Goal: Obtain resource: Download file/media

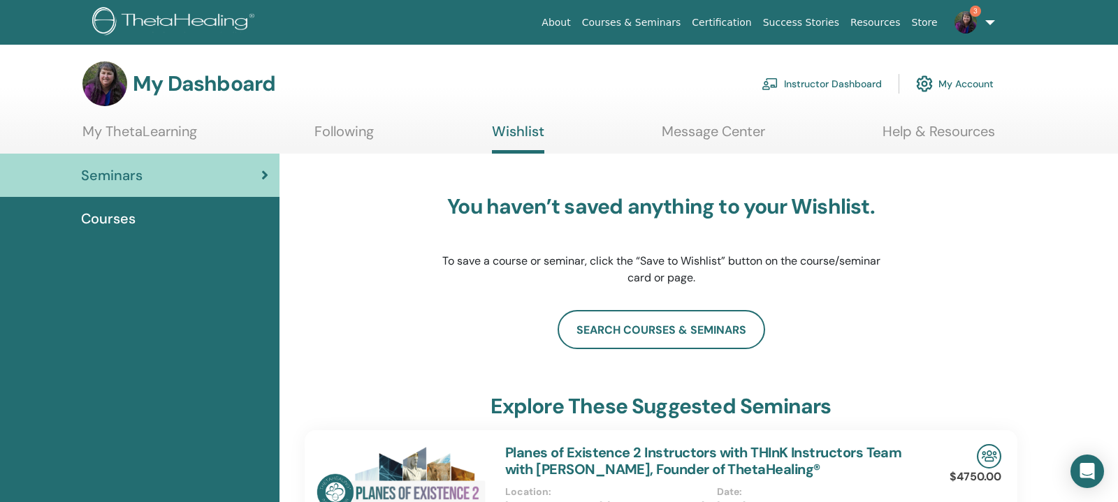
click at [127, 219] on span "Courses" at bounding box center [108, 218] width 55 height 21
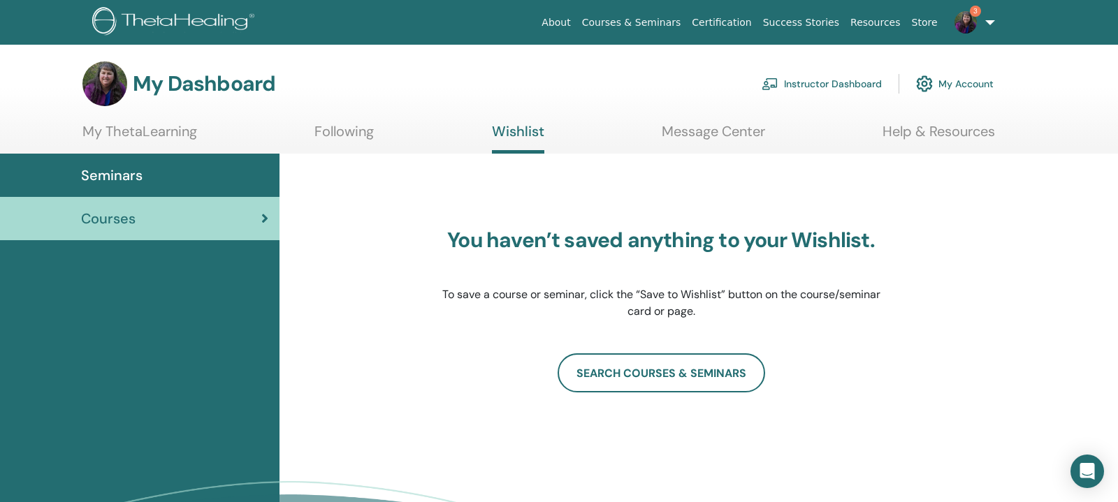
click at [181, 136] on link "My ThetaLearning" at bounding box center [139, 136] width 115 height 27
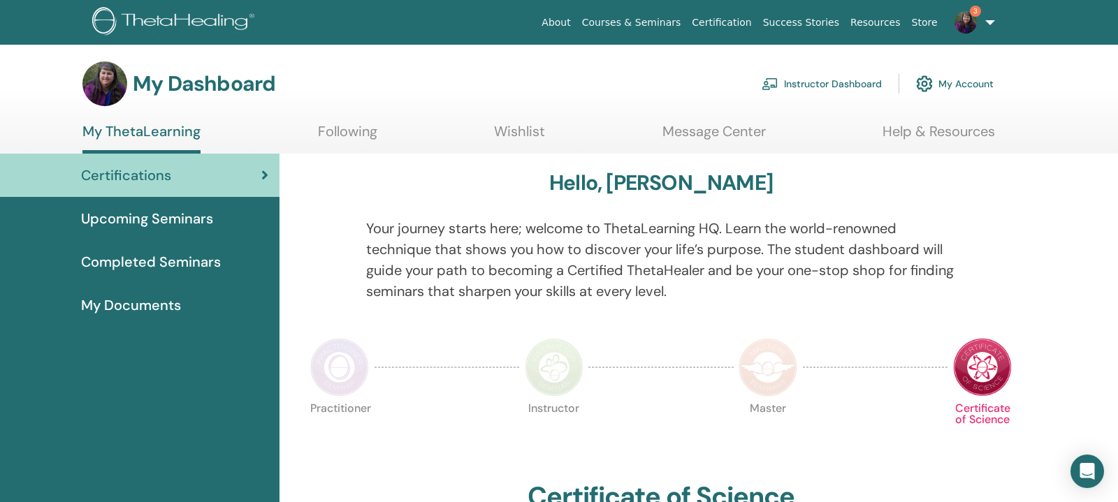
click at [175, 263] on span "Completed Seminars" at bounding box center [151, 262] width 140 height 21
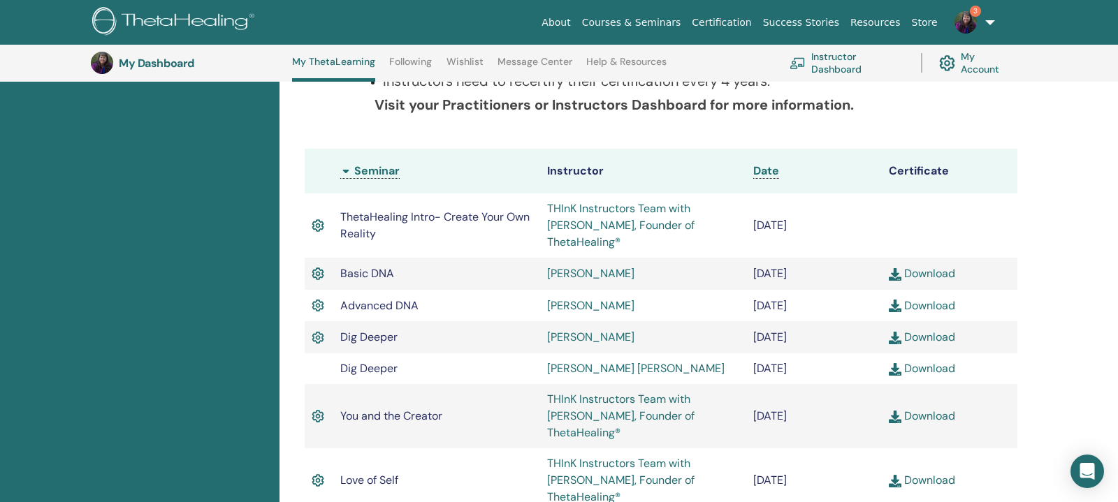
scroll to position [256, 0]
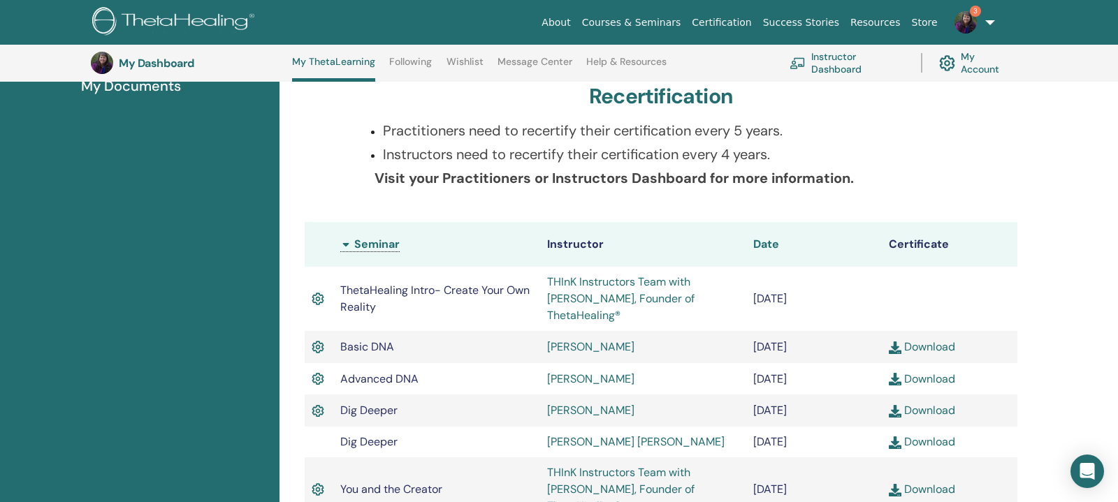
click at [762, 247] on span "Date" at bounding box center [766, 244] width 26 height 15
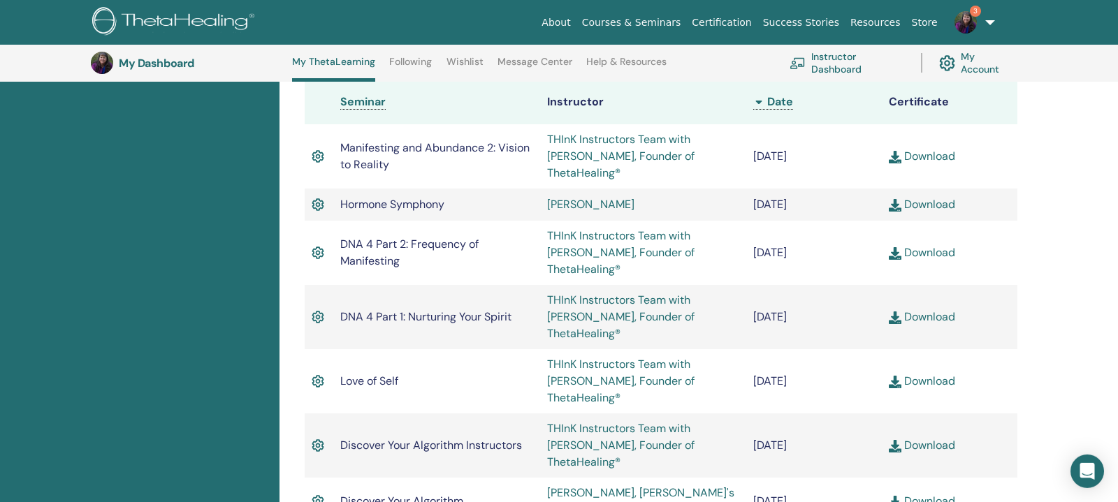
scroll to position [407, 0]
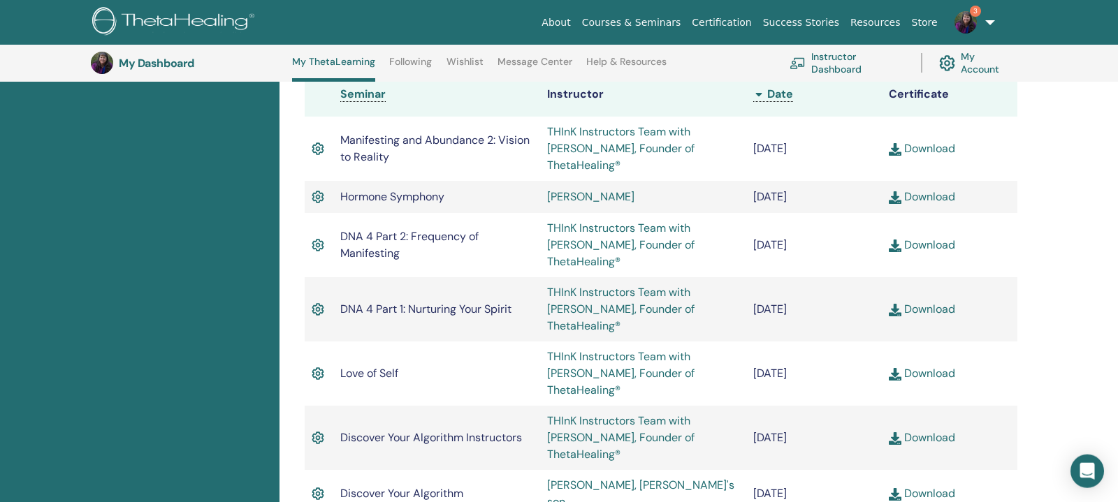
click at [950, 141] on link "Download" at bounding box center [922, 148] width 66 height 15
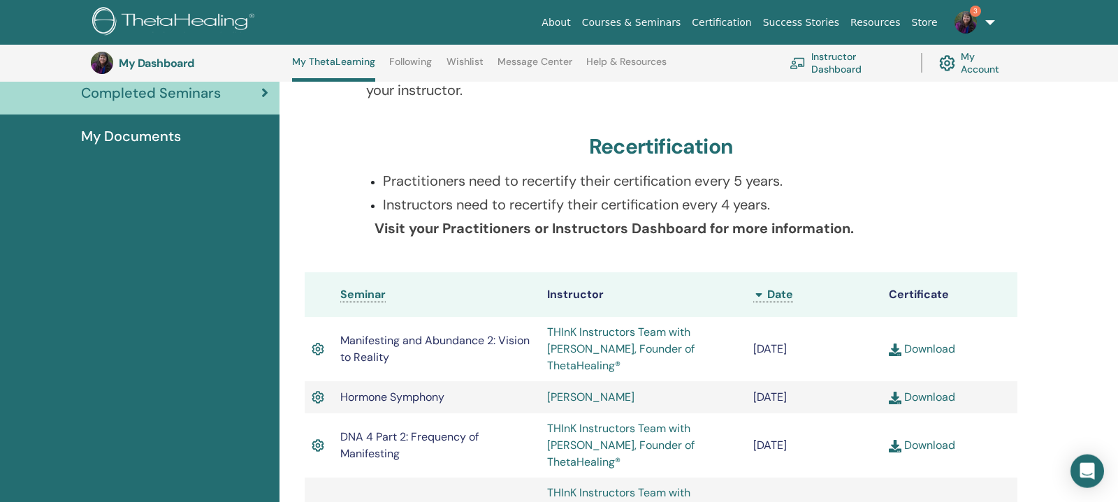
scroll to position [187, 0]
